Goal: Transaction & Acquisition: Download file/media

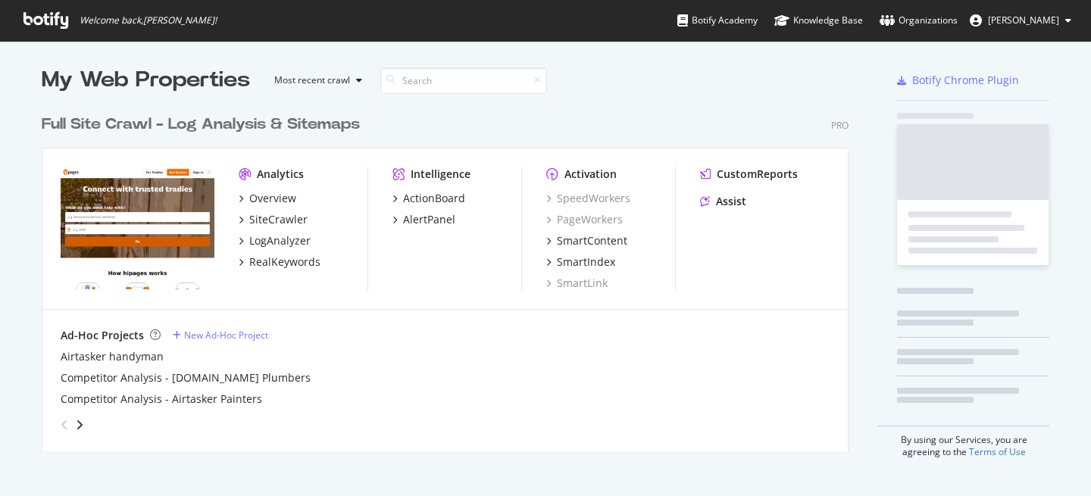
scroll to position [356, 819]
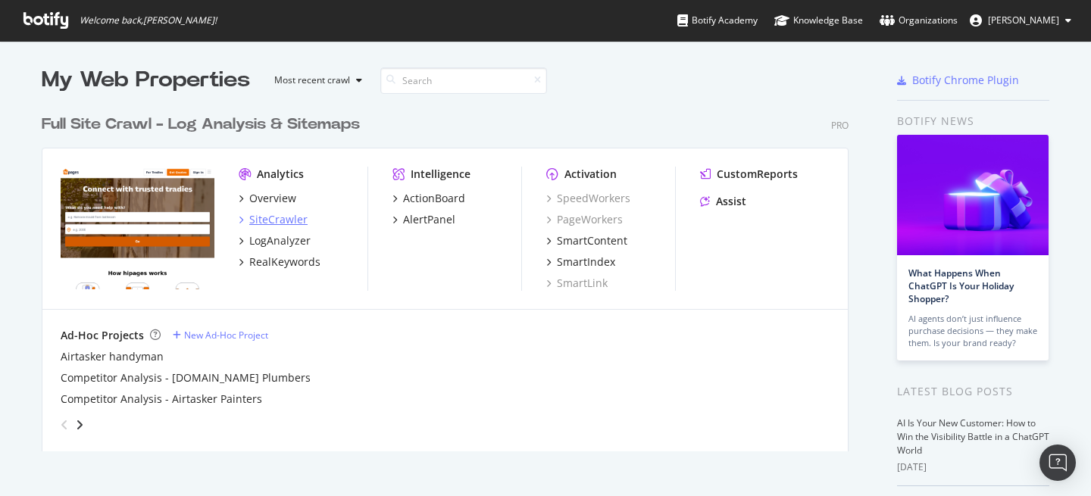
click at [282, 218] on div "SiteCrawler" at bounding box center [278, 219] width 58 height 15
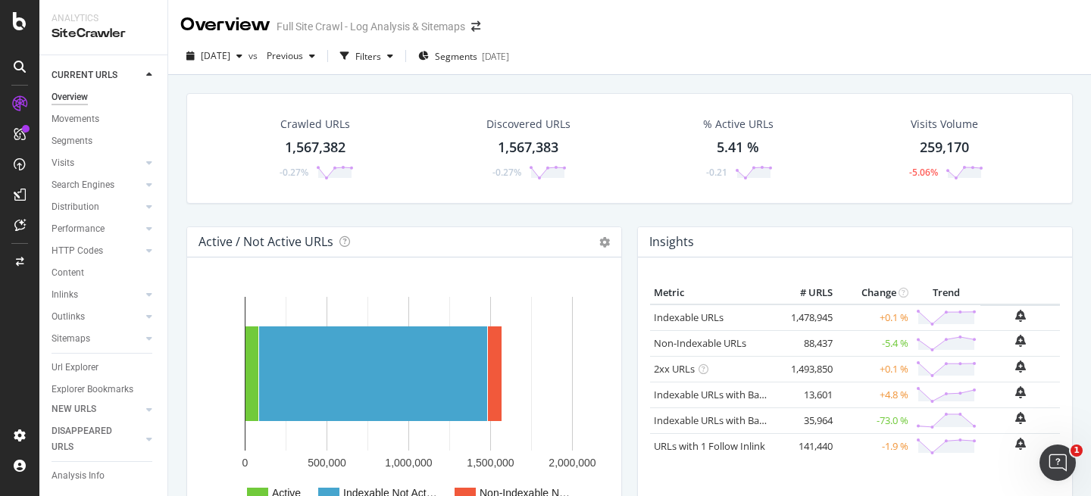
click at [319, 140] on div "1,567,382" at bounding box center [315, 148] width 61 height 20
click at [690, 314] on link "Indexable URLs" at bounding box center [689, 318] width 70 height 14
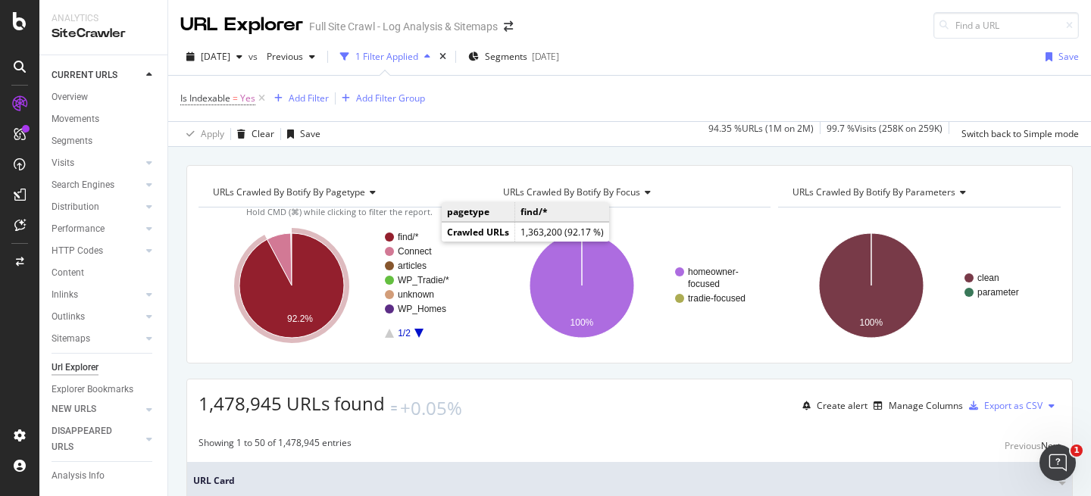
click at [406, 238] on text "find/*" at bounding box center [408, 237] width 21 height 11
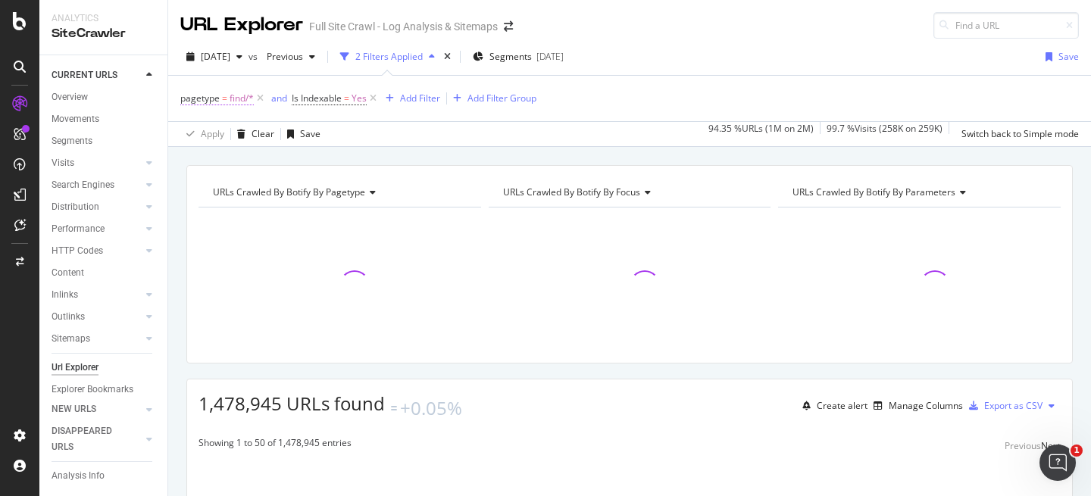
click at [234, 98] on span "find/*" at bounding box center [242, 98] width 24 height 21
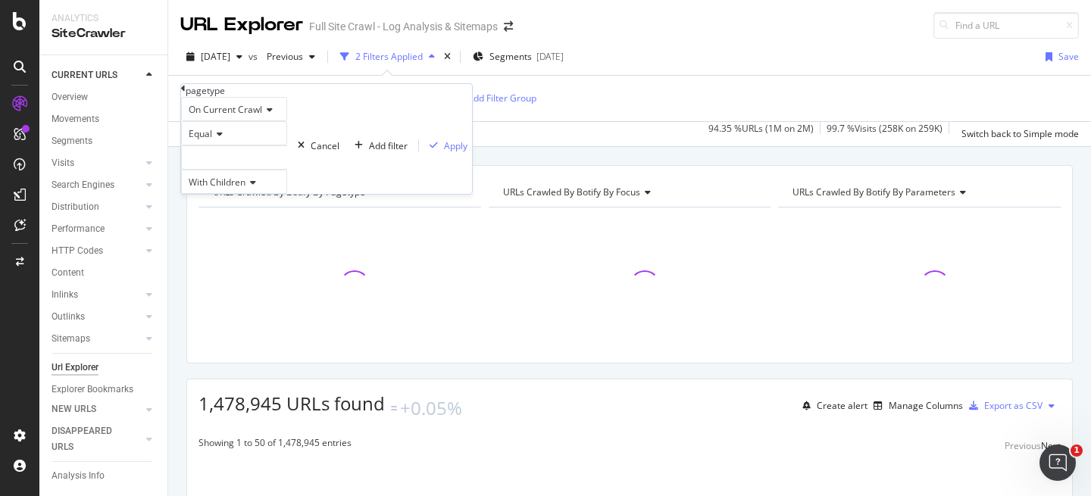
click at [520, 133] on div "Apply Clear Save 94.35 % URLs ( 1M on 2M ) 99.7 % Visits ( 258K on 259K ) Switc…" at bounding box center [629, 133] width 923 height 25
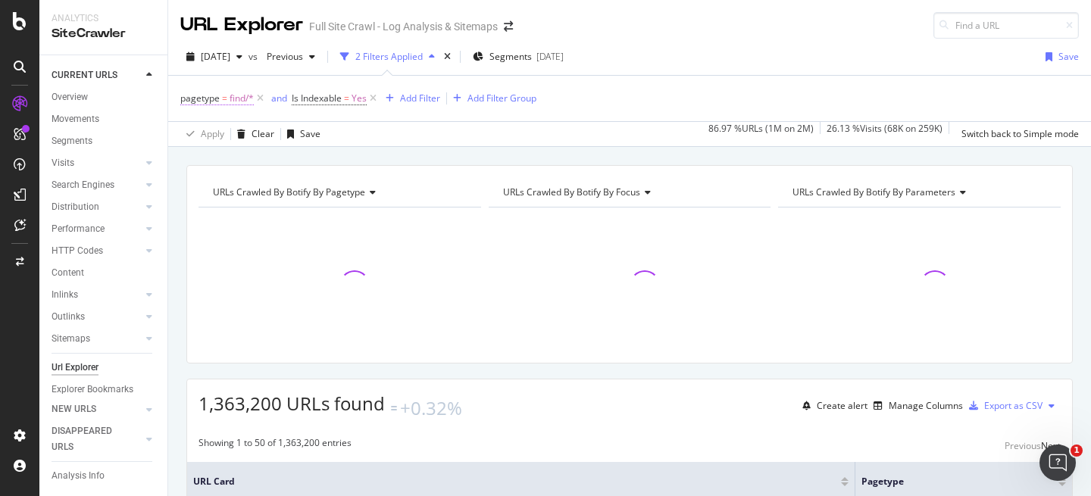
click at [236, 100] on span "find/*" at bounding box center [242, 98] width 24 height 21
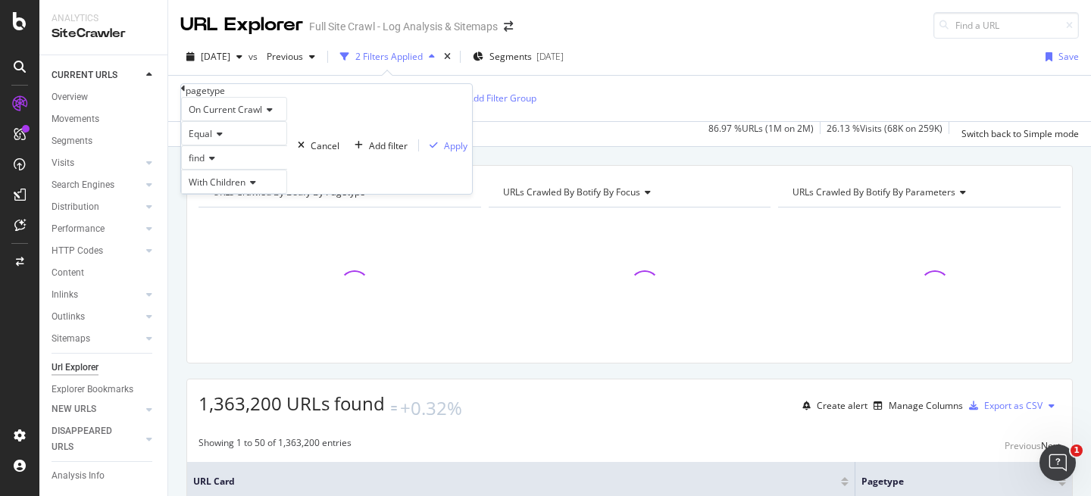
click at [225, 97] on div "pagetype" at bounding box center [205, 90] width 39 height 13
click at [417, 98] on div "Add Filter" at bounding box center [420, 98] width 40 height 13
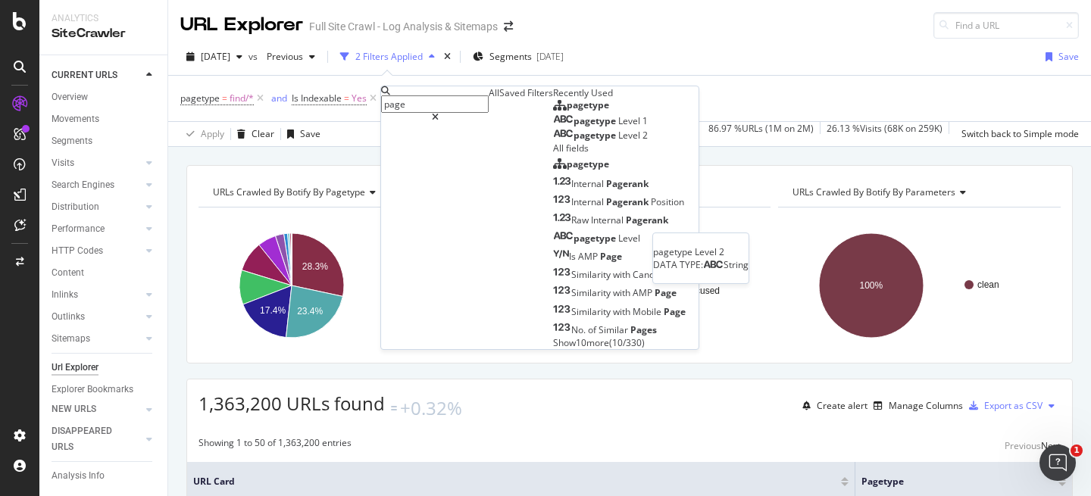
type input "page"
click at [618, 142] on span "Level" at bounding box center [630, 135] width 24 height 13
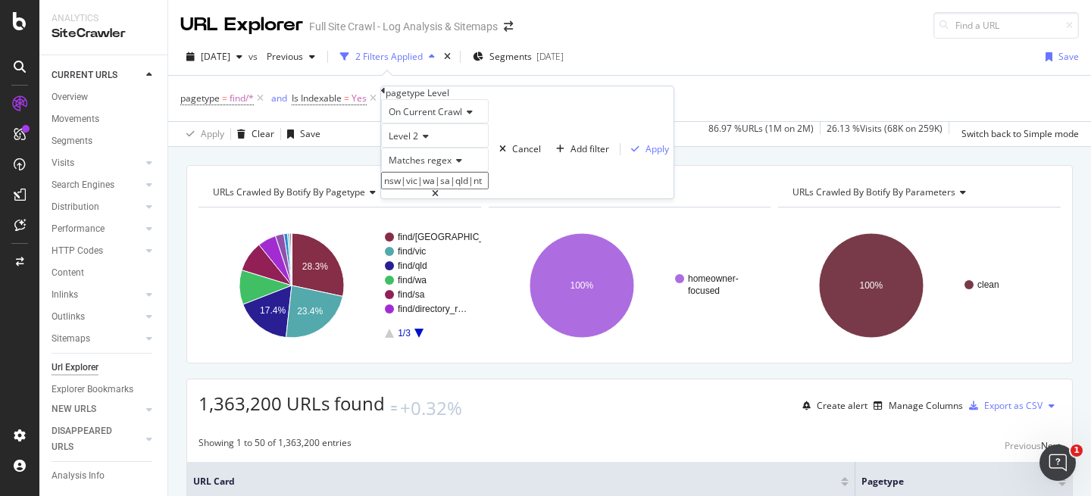
click at [464, 172] on div "Matches regex" at bounding box center [435, 160] width 108 height 24
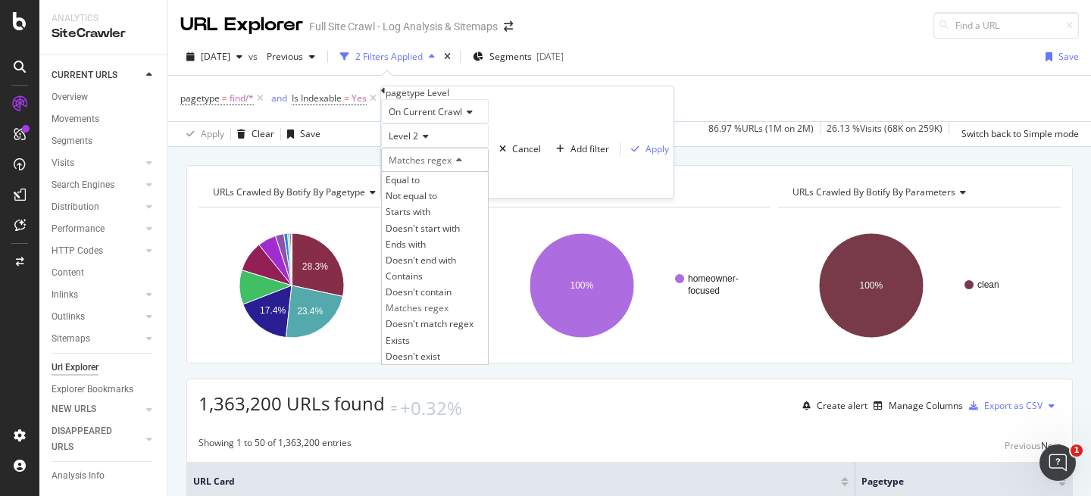
click at [462, 165] on icon at bounding box center [457, 160] width 11 height 9
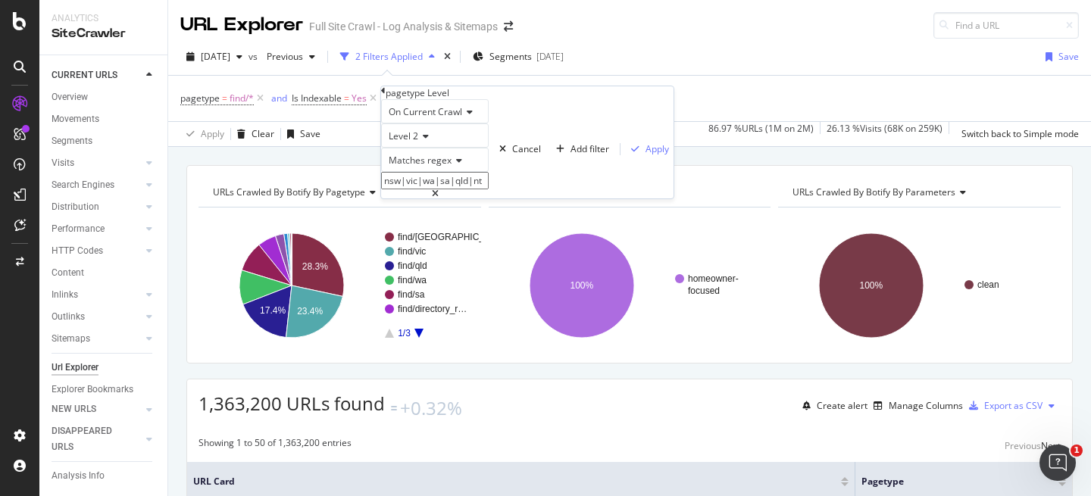
click at [461, 165] on icon at bounding box center [457, 160] width 11 height 9
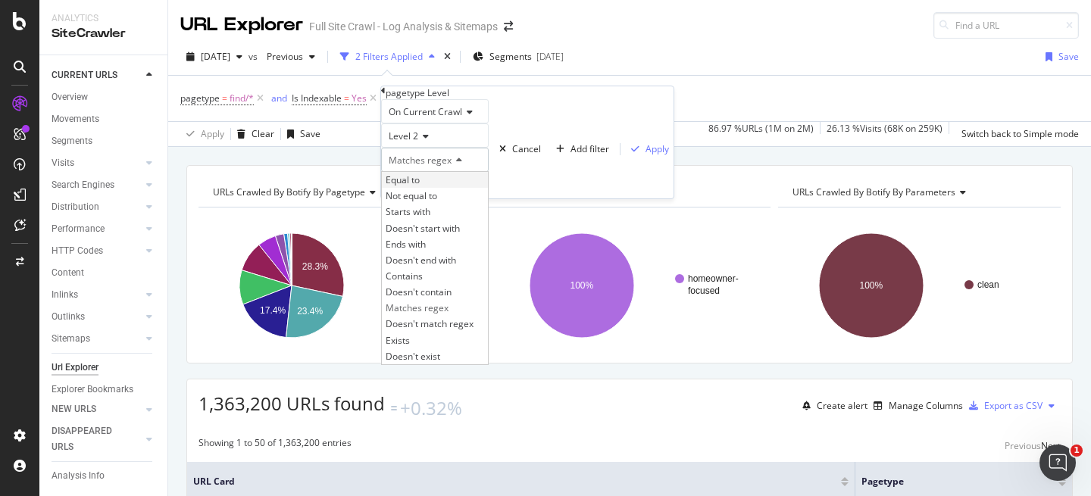
click at [450, 188] on div "Equal to" at bounding box center [435, 180] width 106 height 16
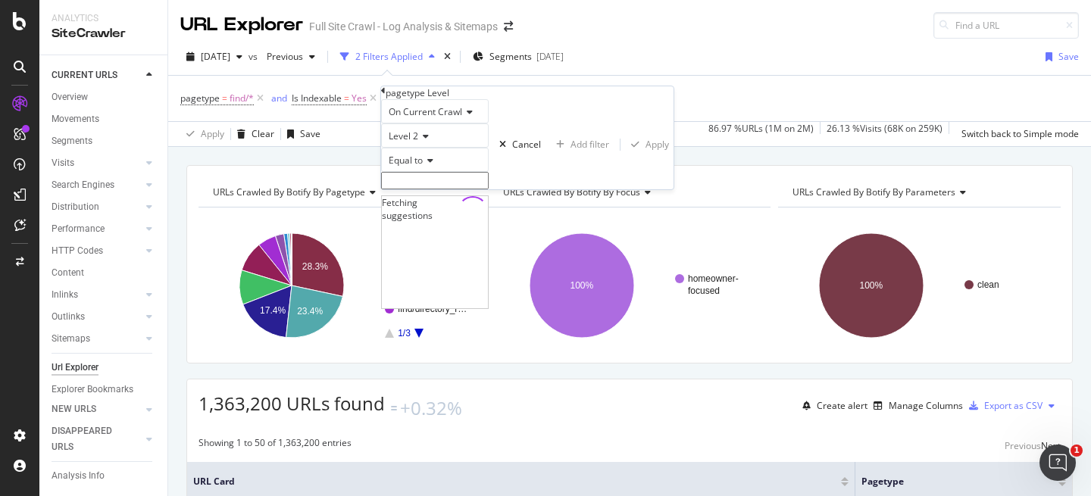
click at [486, 189] on input "text" at bounding box center [435, 180] width 108 height 17
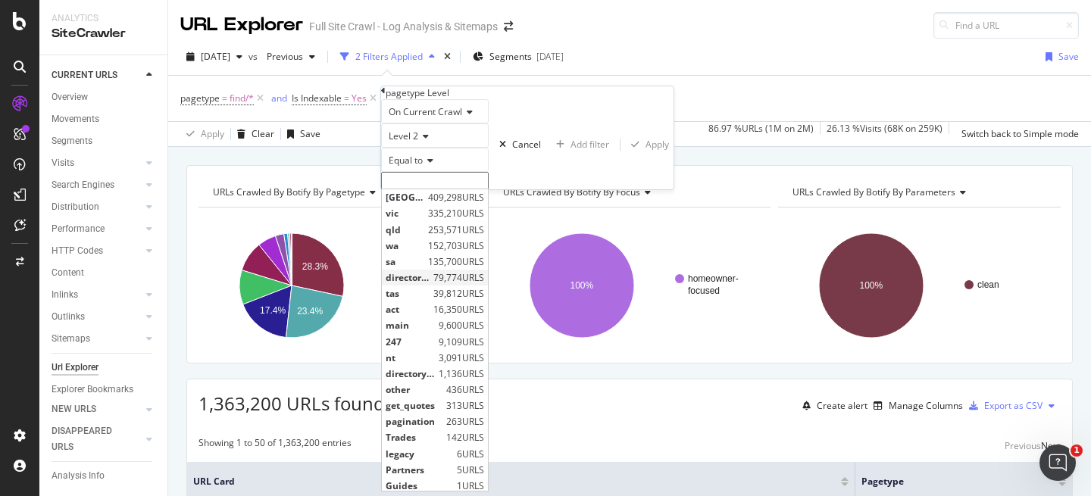
scroll to position [2, 0]
click at [435, 378] on span "directory_authority" at bounding box center [410, 371] width 49 height 13
type input "directory_authority"
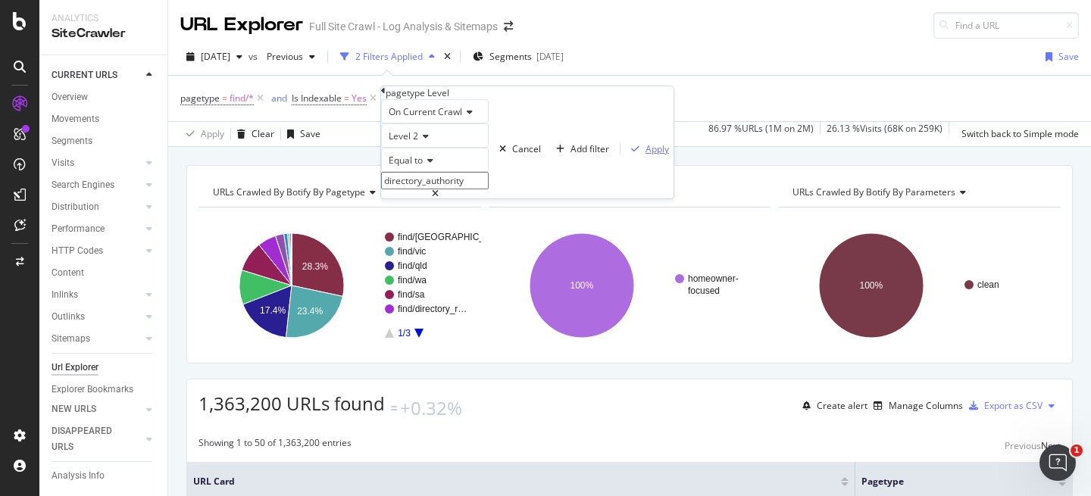
click at [620, 156] on button "Apply" at bounding box center [646, 149] width 53 height 14
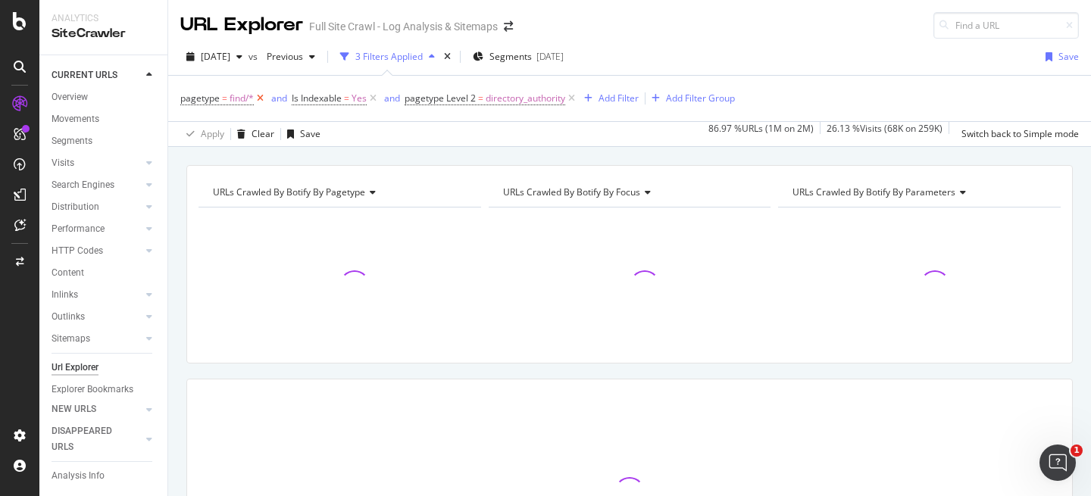
click at [264, 101] on icon at bounding box center [260, 98] width 13 height 15
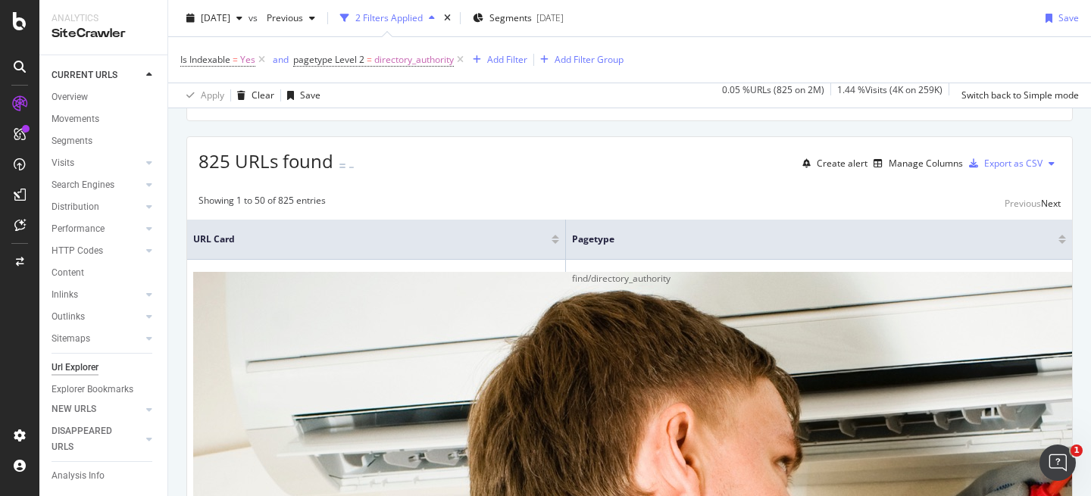
scroll to position [245, 0]
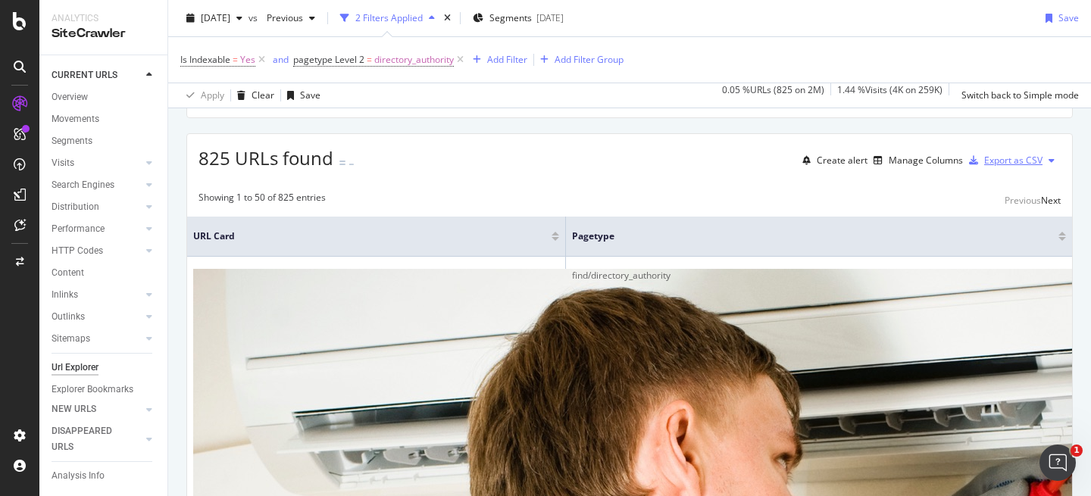
click at [1031, 155] on div "Export as CSV" at bounding box center [1013, 160] width 58 height 13
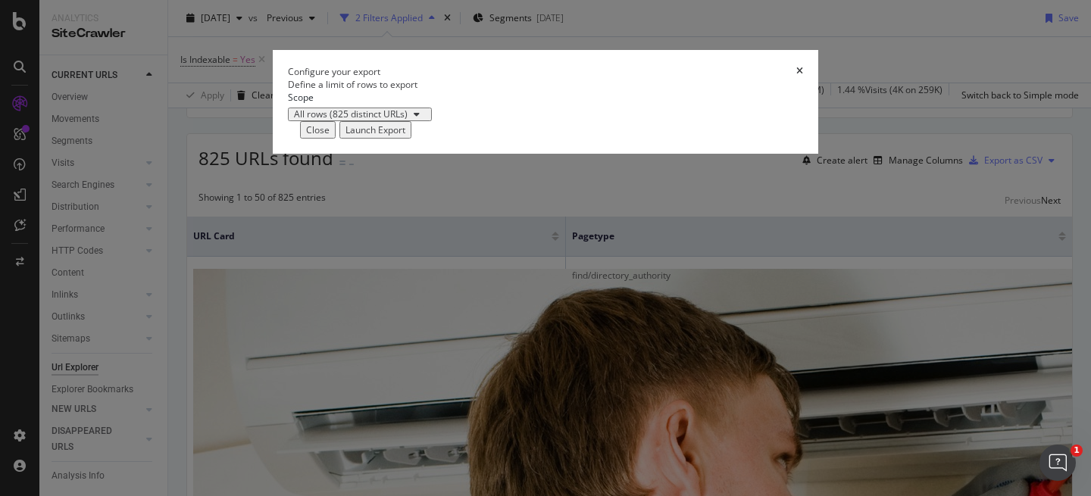
click at [405, 136] on div "Launch Export" at bounding box center [375, 129] width 60 height 13
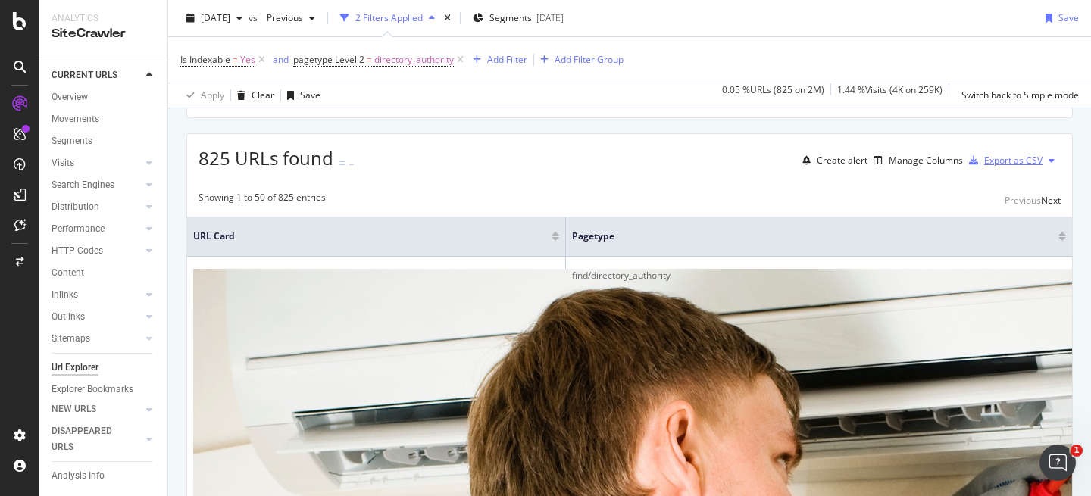
scroll to position [0, 0]
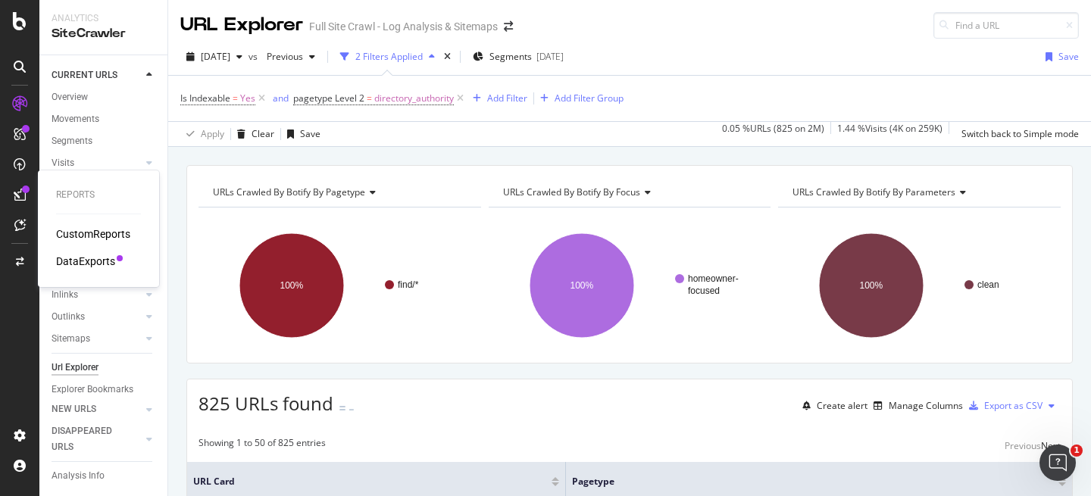
click at [83, 258] on div "DataExports" at bounding box center [85, 261] width 59 height 15
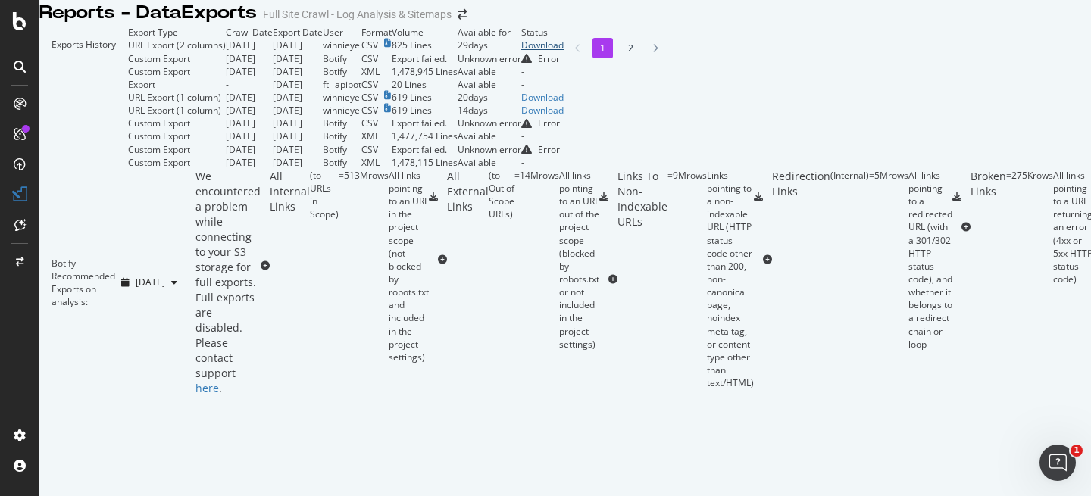
click at [564, 52] on div "Download" at bounding box center [542, 45] width 42 height 13
